Goal: Navigation & Orientation: Find specific page/section

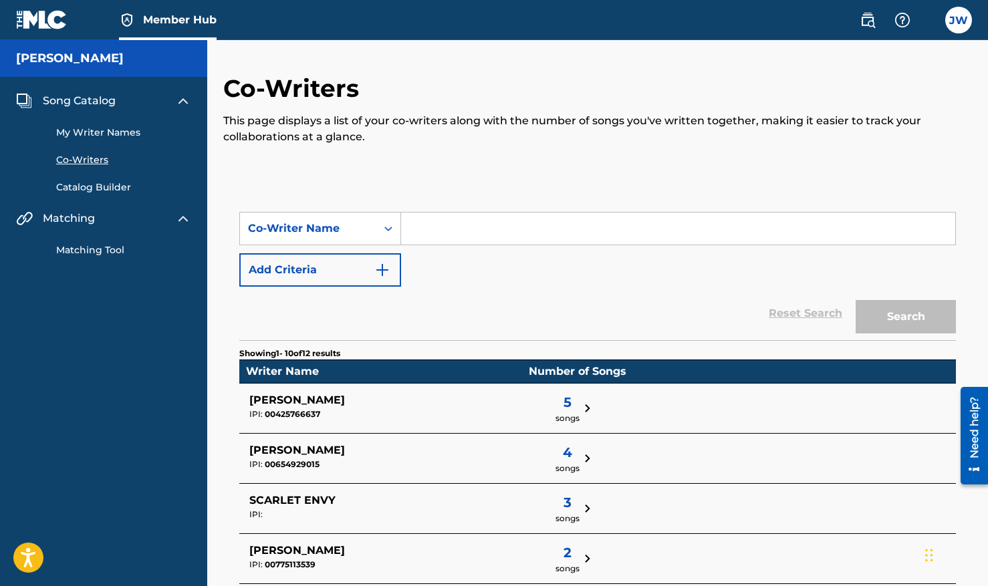
click at [90, 191] on link "Catalog Builder" at bounding box center [123, 188] width 135 height 14
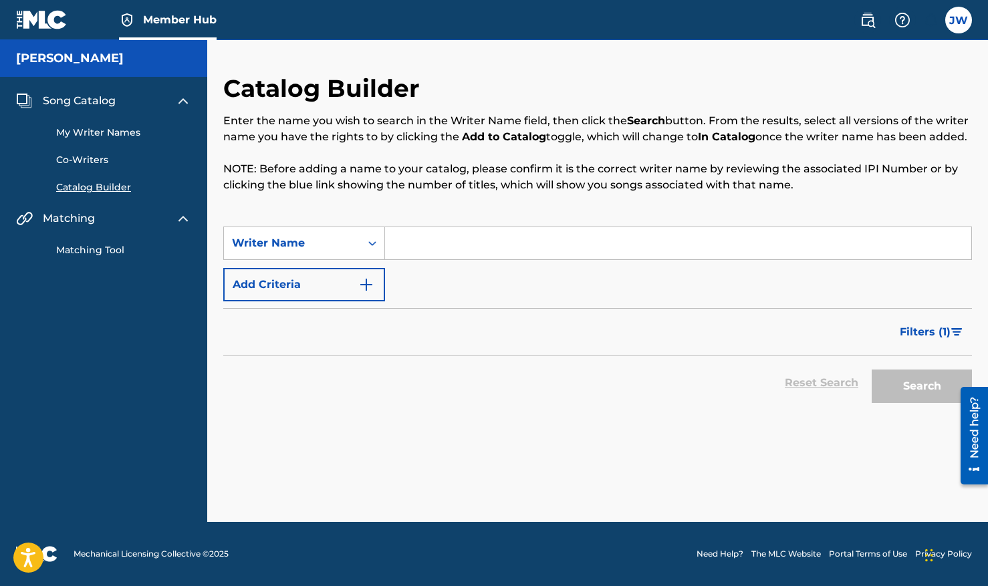
click at [84, 104] on span "Song Catalog" at bounding box center [79, 101] width 73 height 16
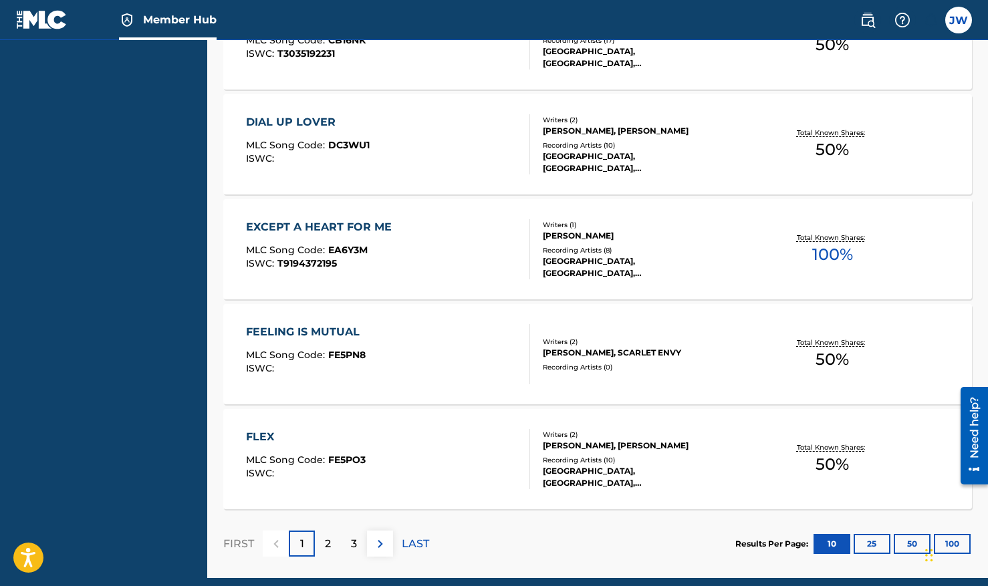
scroll to position [1115, 0]
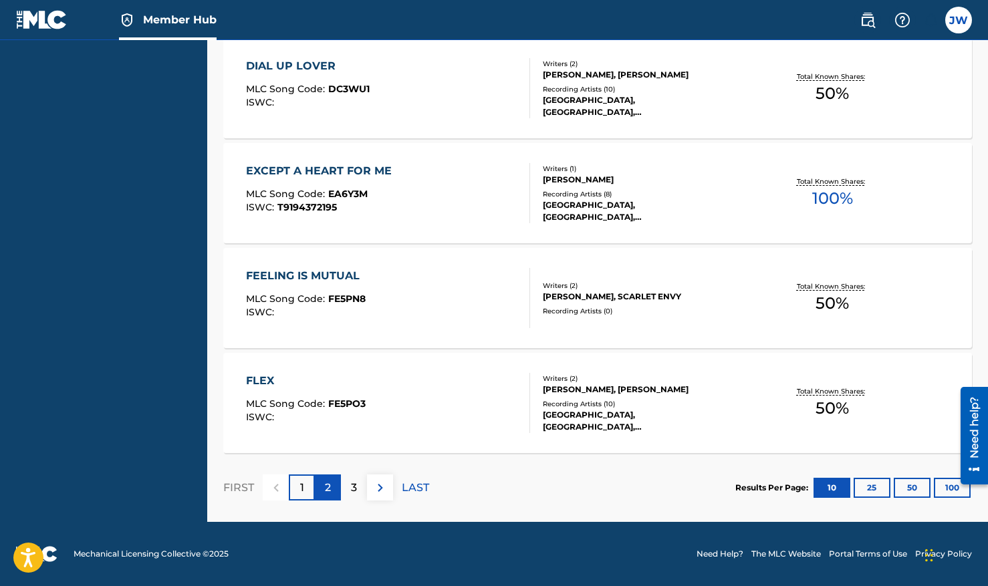
click at [333, 489] on div "2" at bounding box center [328, 488] width 26 height 26
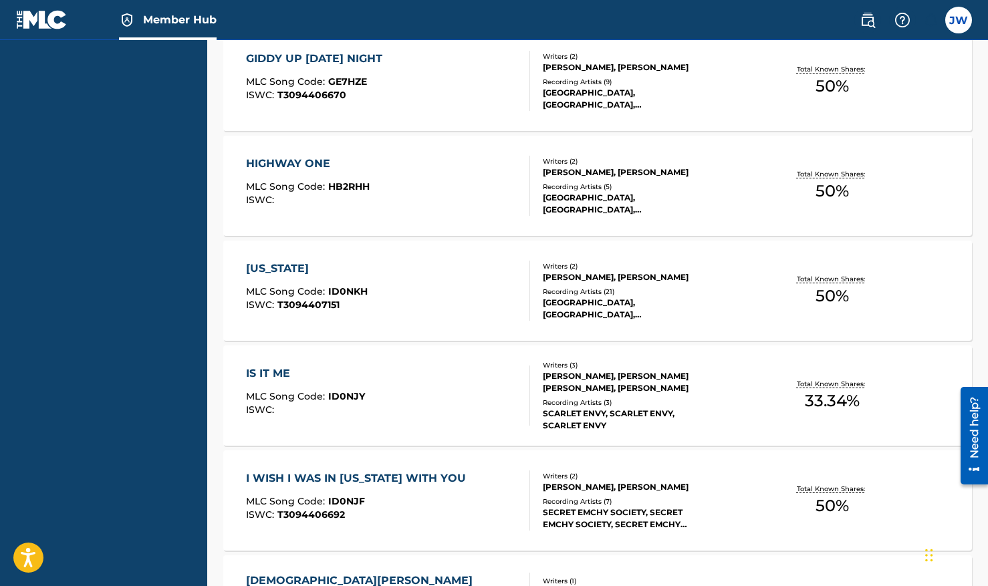
scroll to position [599, 0]
click at [596, 90] on div "[GEOGRAPHIC_DATA], [GEOGRAPHIC_DATA], [GEOGRAPHIC_DATA], [GEOGRAPHIC_DATA], [GE…" at bounding box center [625, 98] width 165 height 24
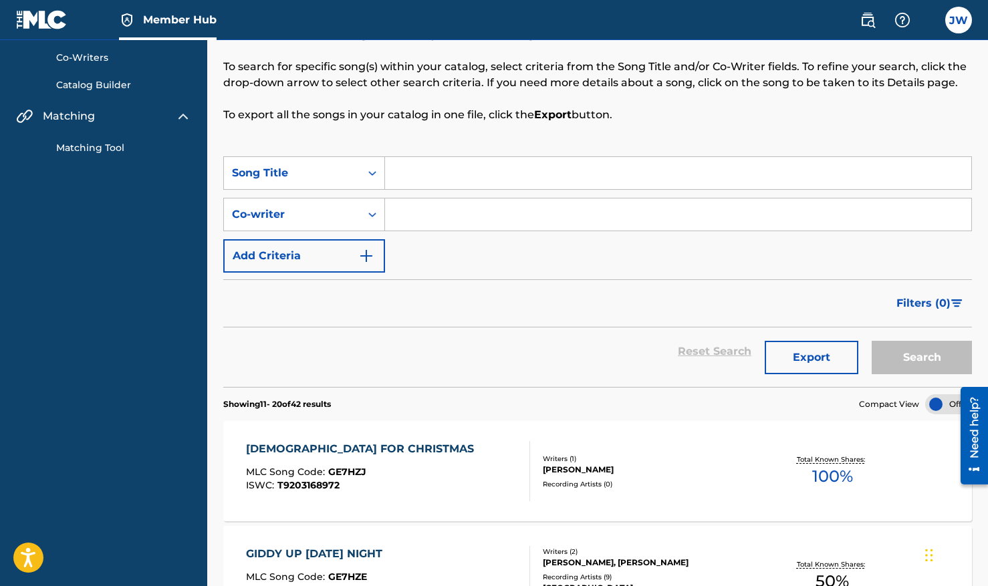
scroll to position [117, 0]
